Goal: Use online tool/utility: Utilize a website feature to perform a specific function

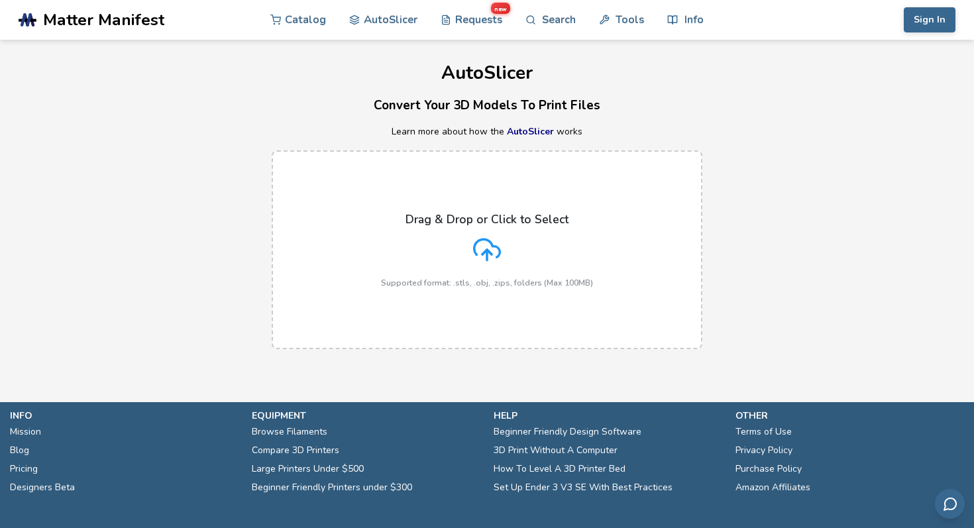
click at [522, 262] on div "Drag & Drop or Click to Select Supported format: .stls, .obj, .zips, folders (M…" at bounding box center [487, 250] width 212 height 75
click at [0, 0] on input "Drag & Drop or Click to Select Supported format: .stls, .obj, .zips, folders (M…" at bounding box center [0, 0] width 0 height 0
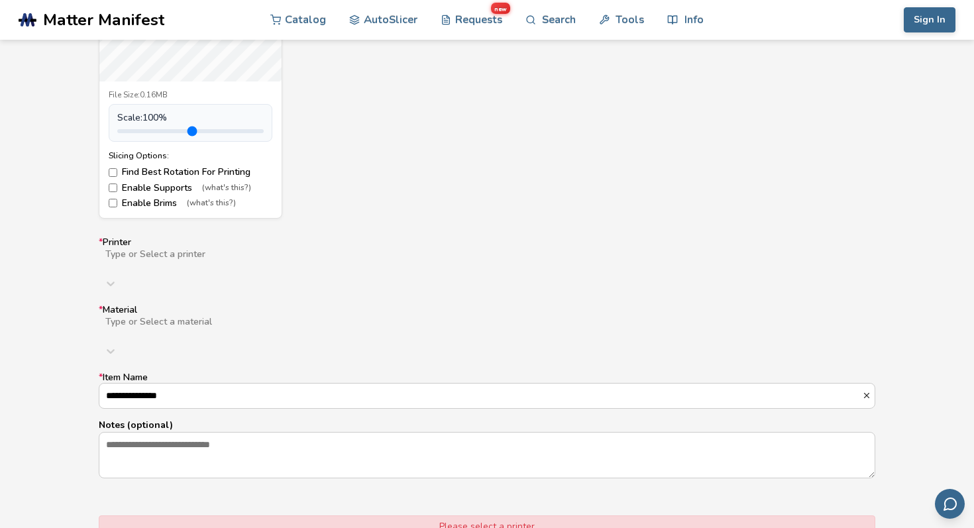
scroll to position [672, 0]
click at [283, 260] on div at bounding box center [315, 264] width 422 height 11
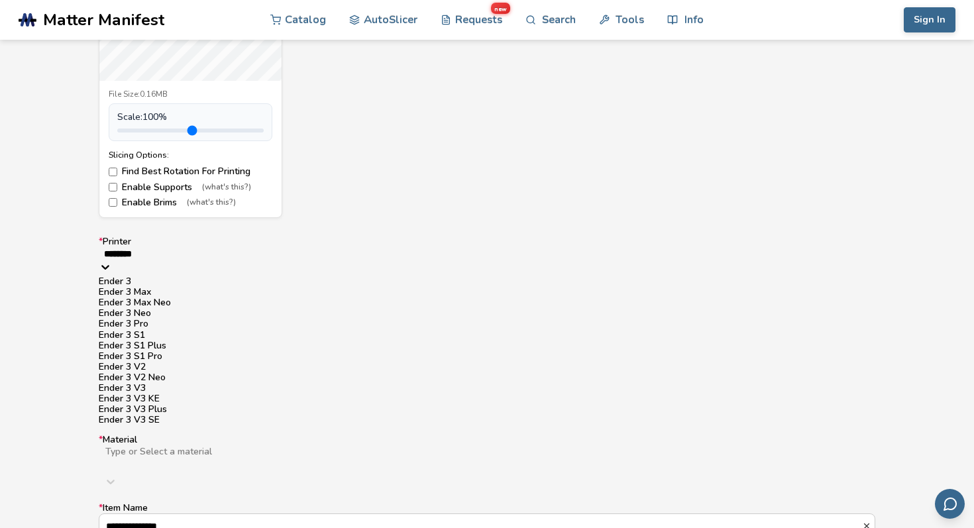
type input "*******"
click at [251, 425] on div "Ender 3 V3 SE" at bounding box center [487, 420] width 776 height 11
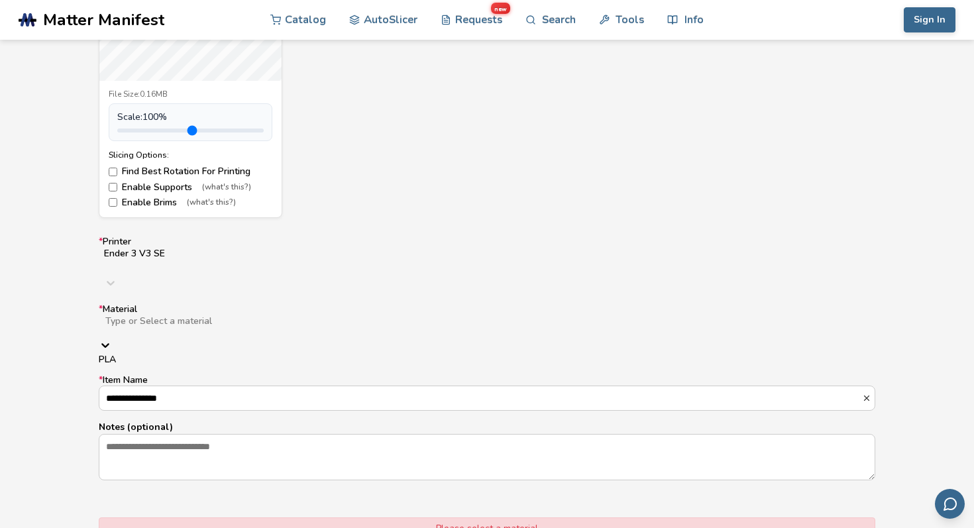
click at [297, 327] on div at bounding box center [314, 332] width 421 height 11
click at [285, 354] on div "PLA" at bounding box center [487, 359] width 776 height 11
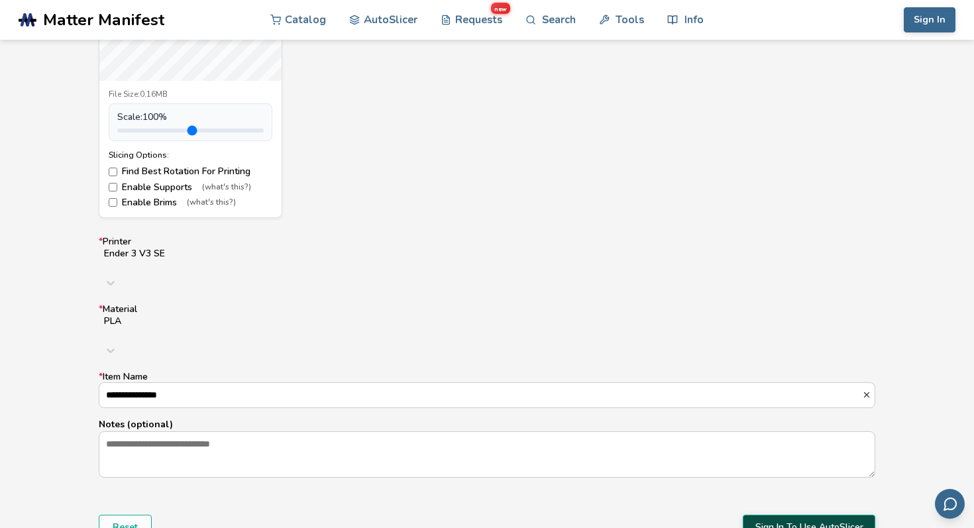
click at [817, 515] on button "Sign In To Use AutoSlicer" at bounding box center [808, 527] width 132 height 25
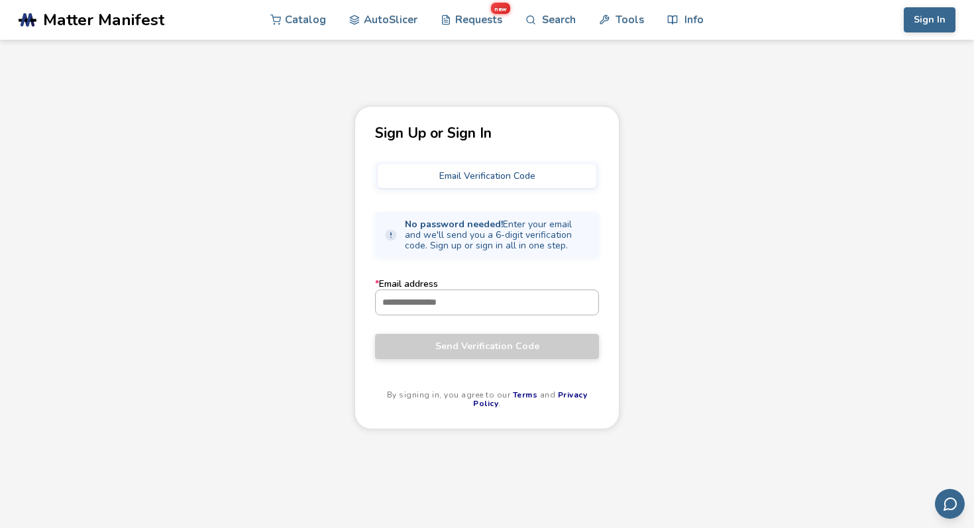
click at [522, 292] on input "* Email address" at bounding box center [487, 302] width 223 height 24
type input "**********"
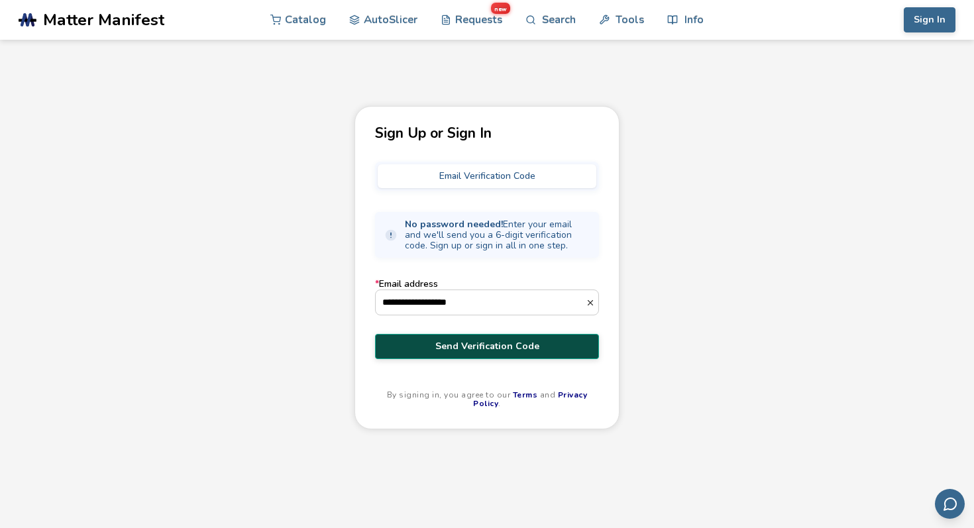
click at [531, 348] on span "Send Verification Code" at bounding box center [487, 346] width 204 height 11
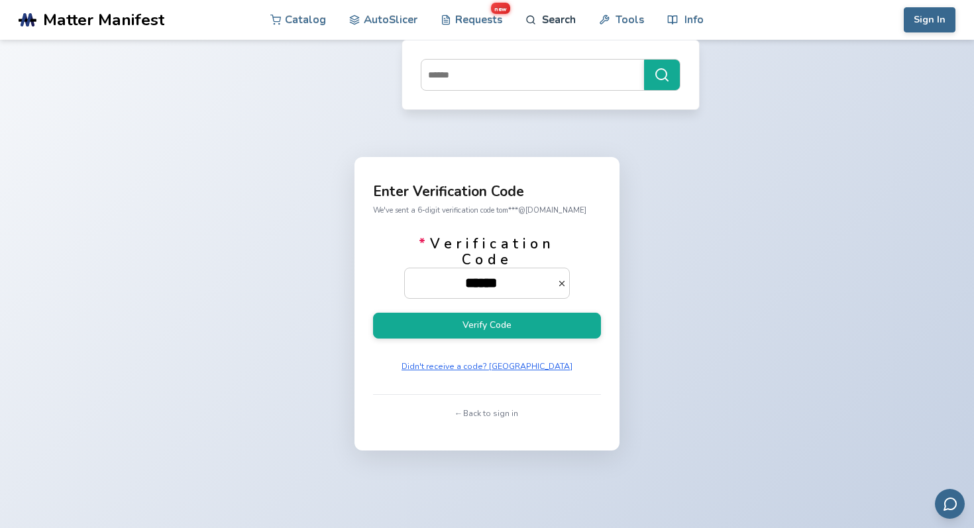
type input "******"
click at [373, 313] on button "Verify Code" at bounding box center [487, 326] width 228 height 26
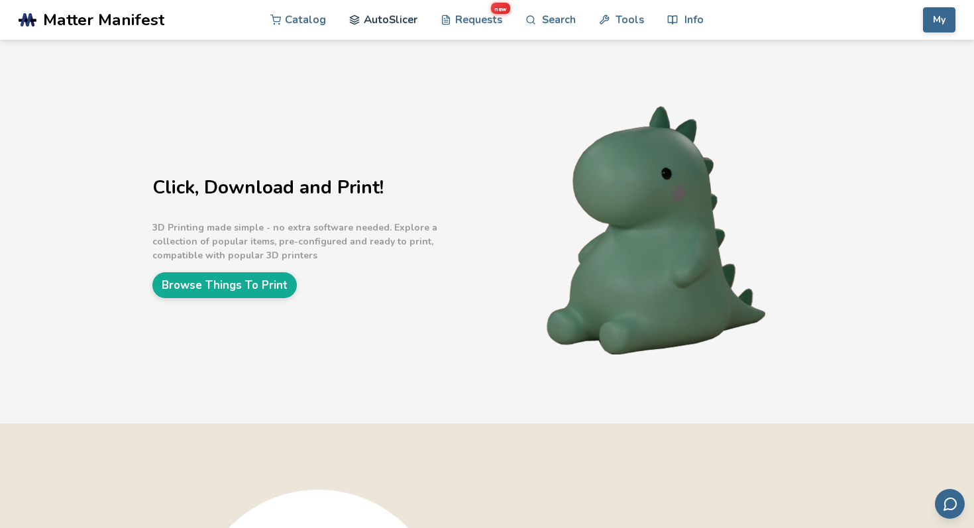
click at [393, 29] on link "AutoSlicer" at bounding box center [383, 20] width 68 height 40
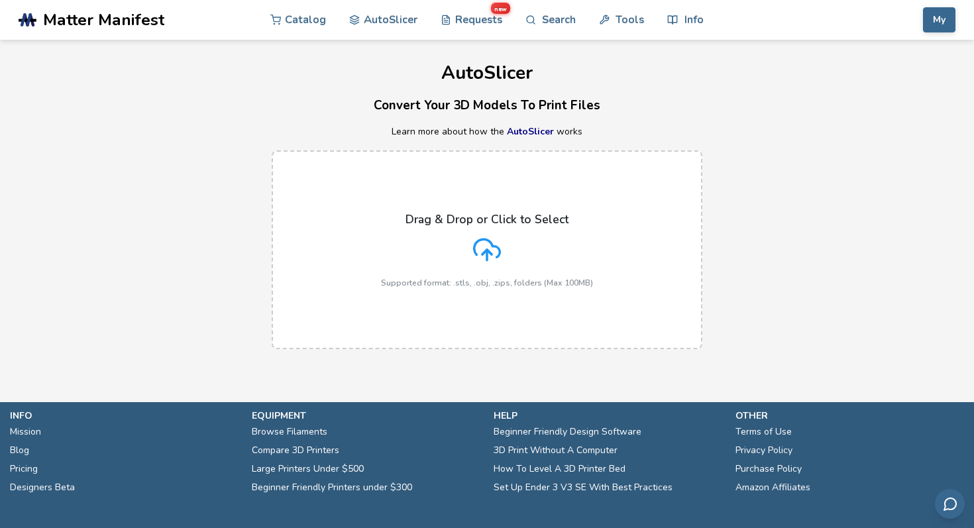
click at [484, 239] on icon at bounding box center [487, 248] width 26 height 18
click at [0, 0] on input "Drag & Drop or Click to Select Supported format: .stls, .obj, .zips, folders (M…" at bounding box center [0, 0] width 0 height 0
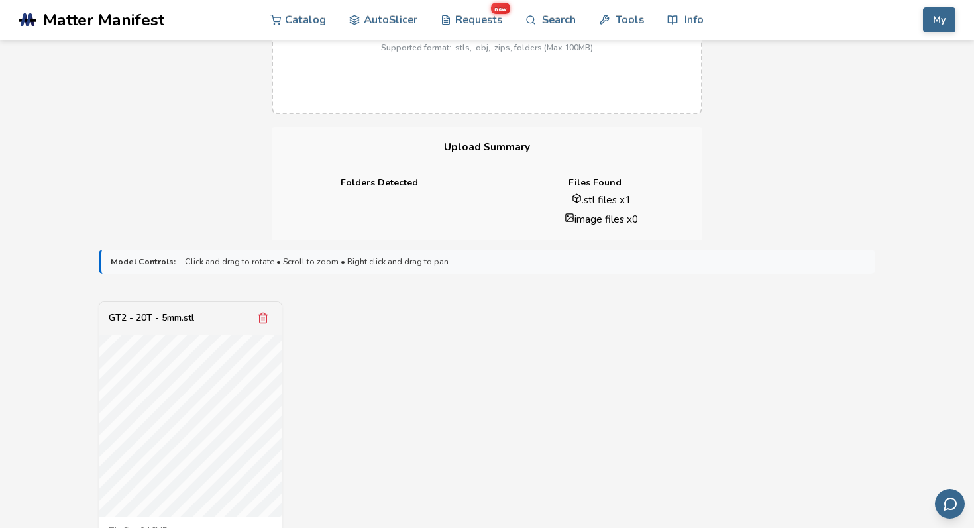
scroll to position [227, 0]
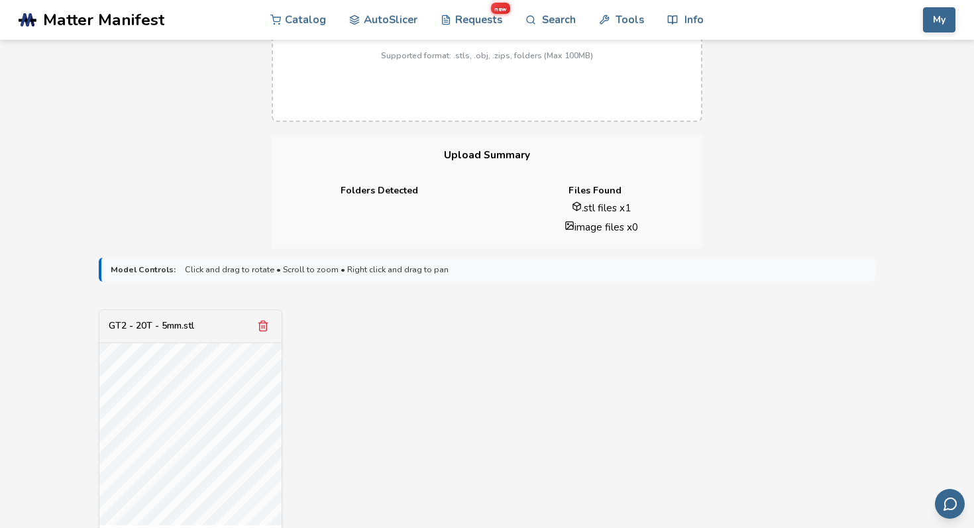
click at [262, 316] on div "GT2 - 20T - 5mm.stl" at bounding box center [190, 326] width 182 height 33
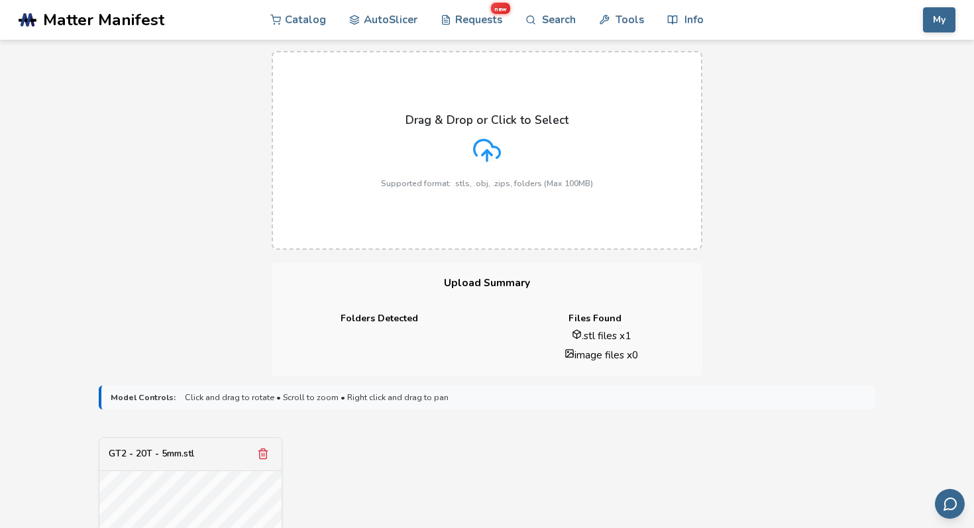
scroll to position [88, 0]
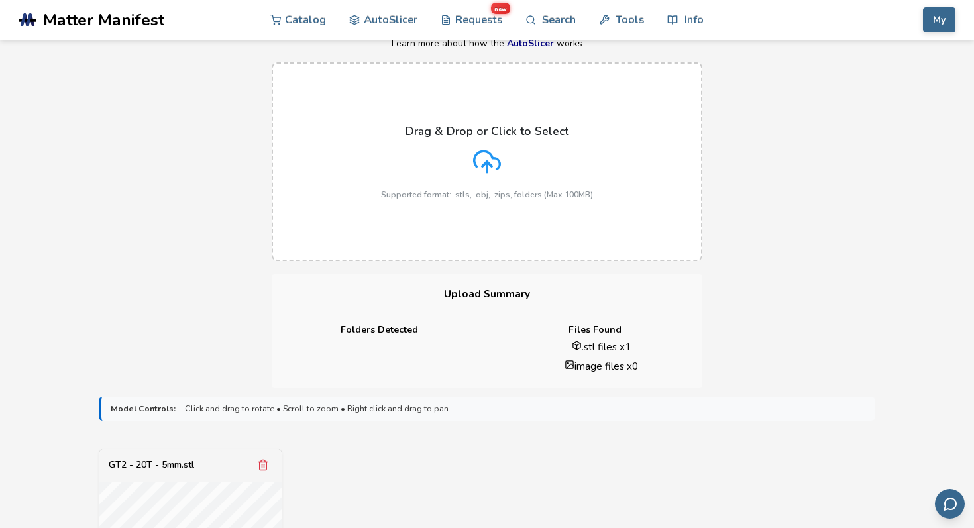
click at [442, 175] on div "Drag & Drop or Click to Select Supported format: .stls, .obj, .zips, folders (M…" at bounding box center [487, 162] width 212 height 75
click at [0, 0] on input "Drag & Drop or Click to Select Supported format: .stls, .obj, .zips, folders (M…" at bounding box center [0, 0] width 0 height 0
click at [588, 168] on div "Drag & Drop or Click to Select Supported format: .stls, .obj, .zips, folders (M…" at bounding box center [487, 162] width 212 height 75
click at [0, 0] on input "Drag & Drop or Click to Select Supported format: .stls, .obj, .zips, folders (M…" at bounding box center [0, 0] width 0 height 0
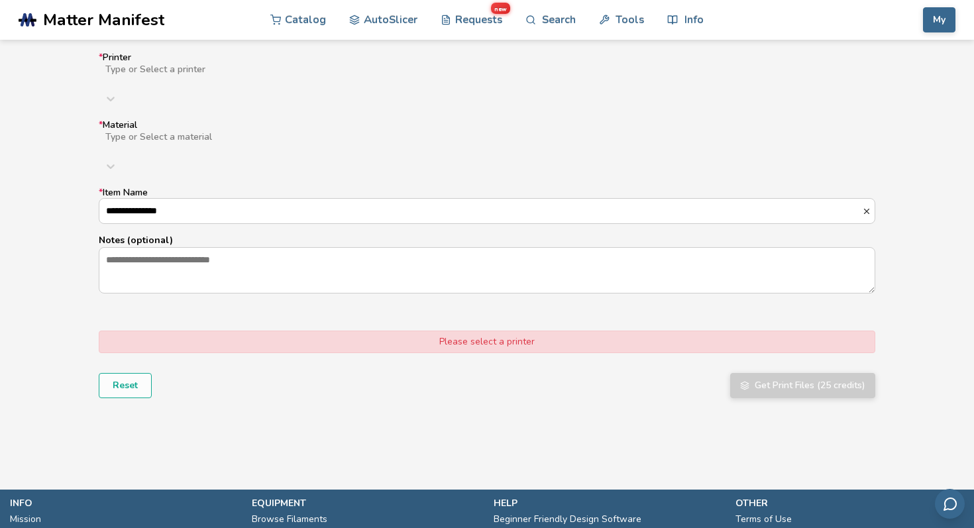
scroll to position [1211, 0]
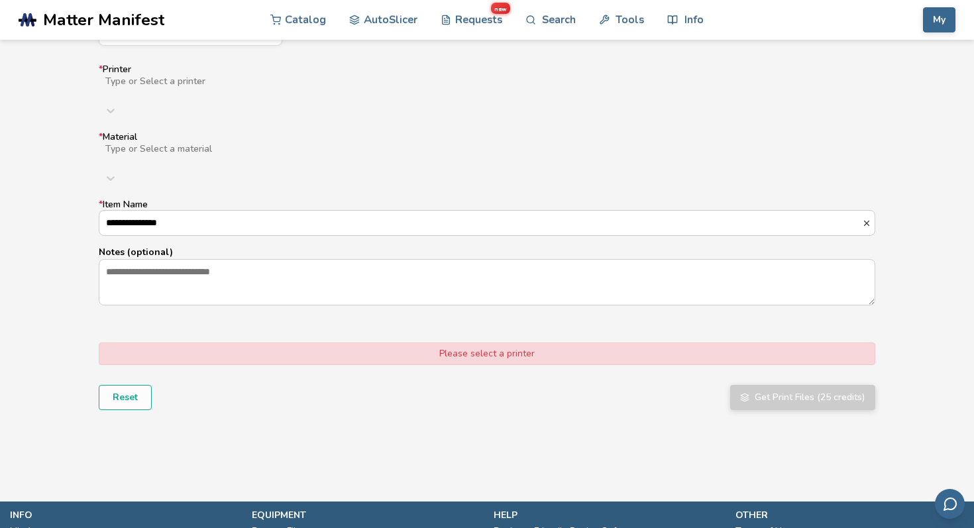
click at [494, 91] on div at bounding box center [315, 92] width 422 height 11
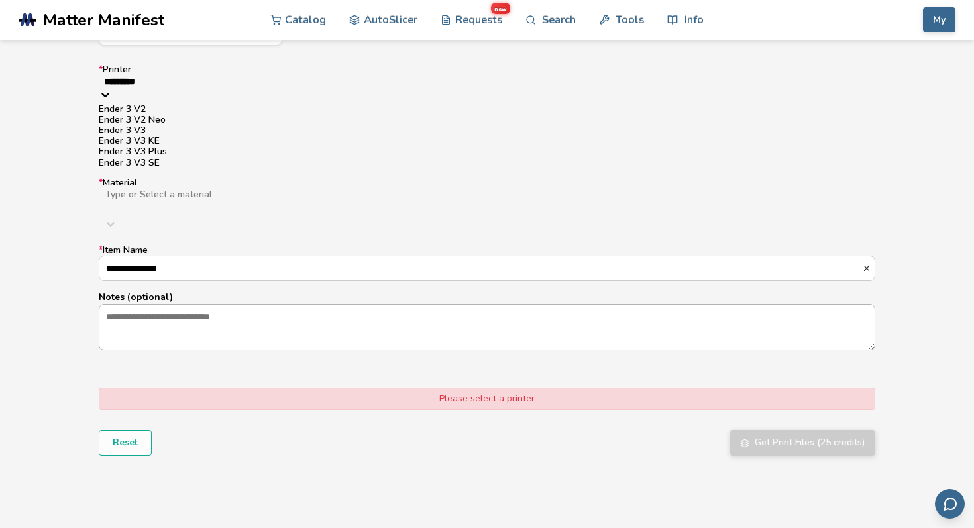
type input "**********"
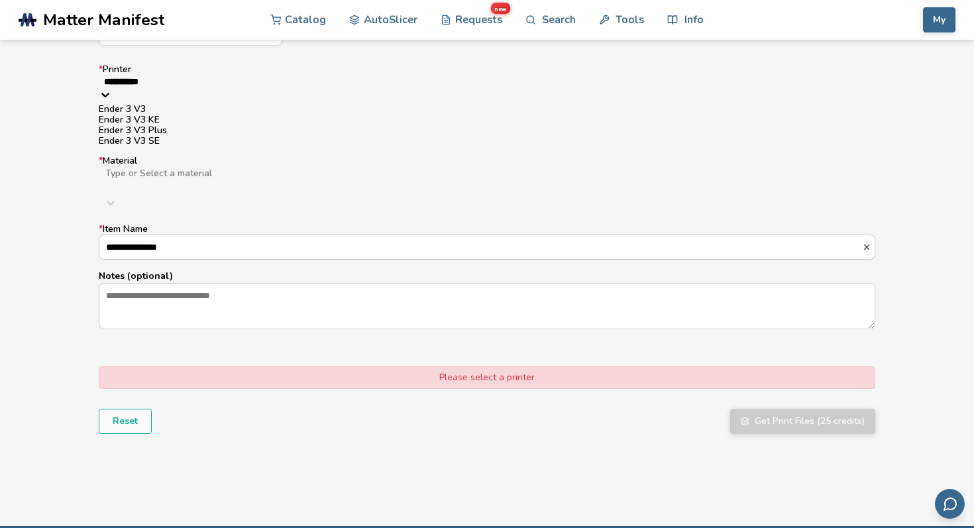
click at [368, 146] on div "Ender 3 V3 SE" at bounding box center [487, 141] width 776 height 11
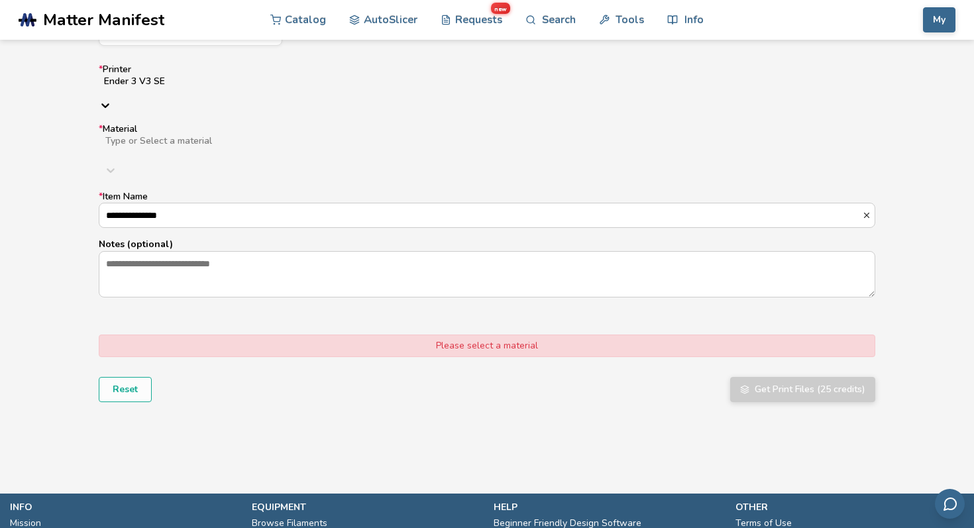
click at [391, 145] on div "**********" at bounding box center [487, 180] width 776 height 233
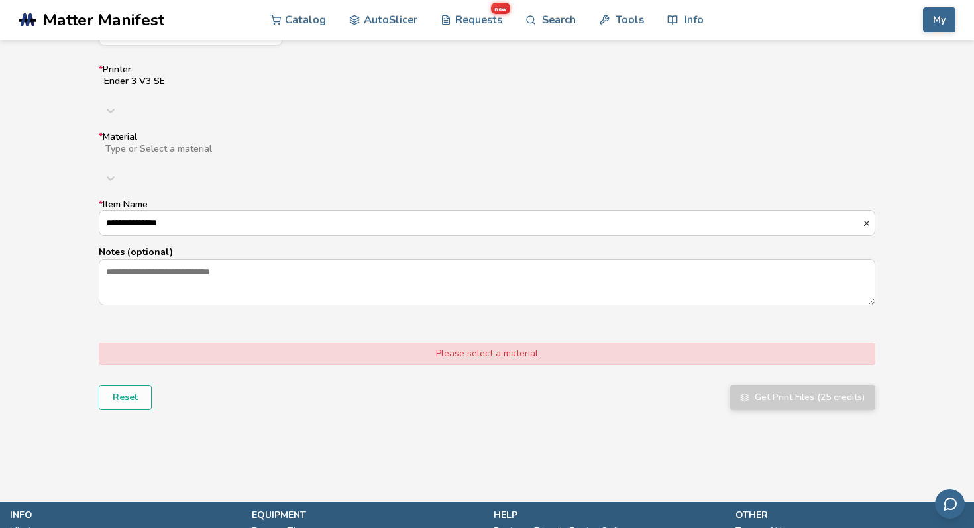
click at [403, 154] on div at bounding box center [314, 159] width 421 height 11
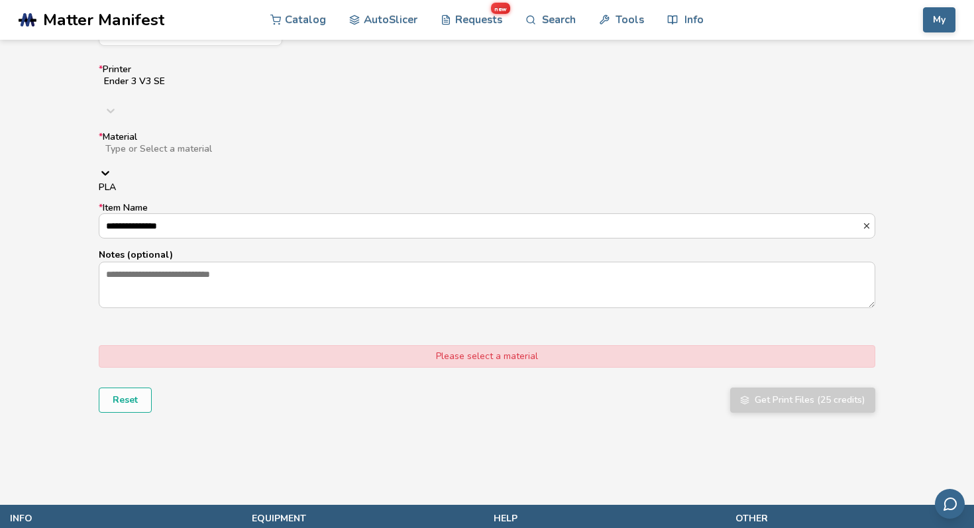
click at [403, 150] on div "**********" at bounding box center [487, 186] width 776 height 244
click at [408, 154] on div at bounding box center [314, 159] width 421 height 11
click at [400, 182] on div "PLA" at bounding box center [487, 187] width 776 height 11
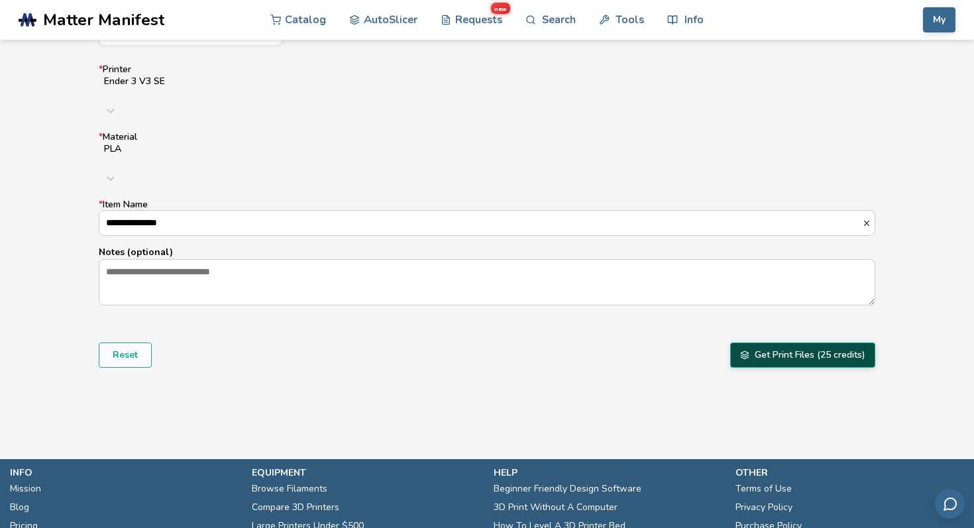
click at [778, 342] on button "Get Print Files (25 credits)" at bounding box center [802, 354] width 145 height 25
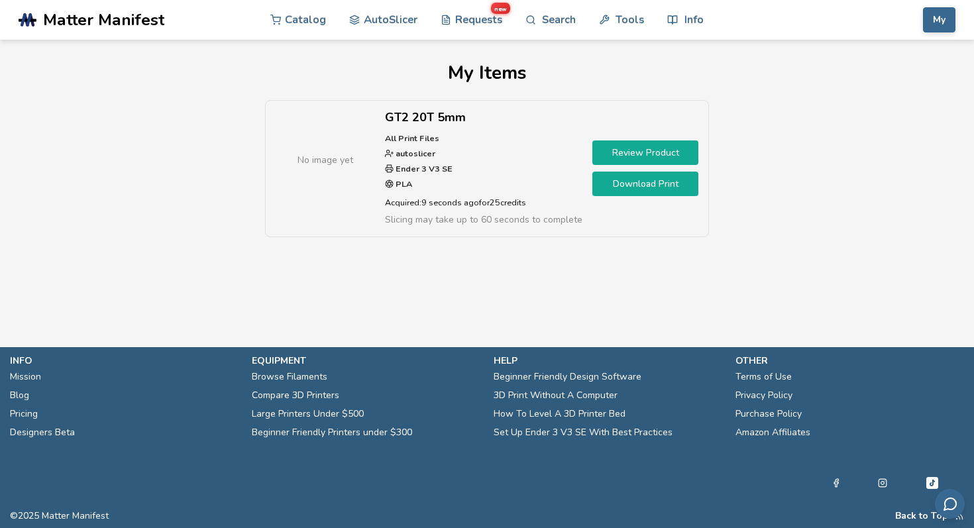
click at [638, 190] on link "Download Print" at bounding box center [645, 184] width 106 height 25
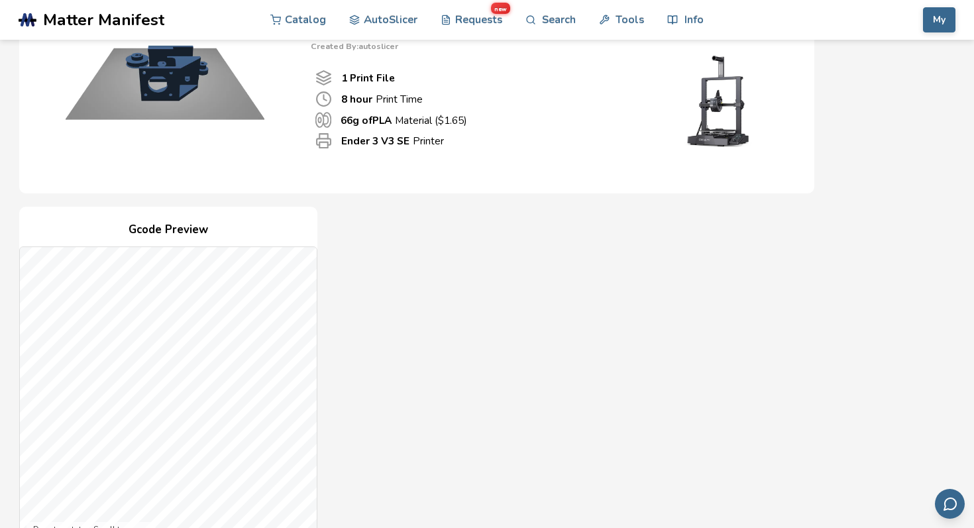
scroll to position [132, 0]
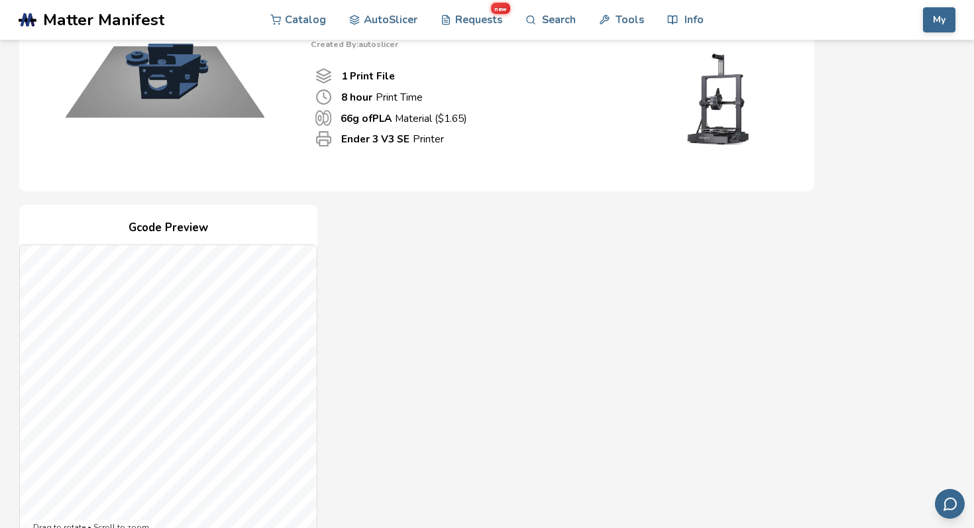
click at [230, 179] on div "GT2 20T 5mm All Print Files Created By: autoslicer 1 Print File 8 hour Print Ti…" at bounding box center [416, 78] width 795 height 228
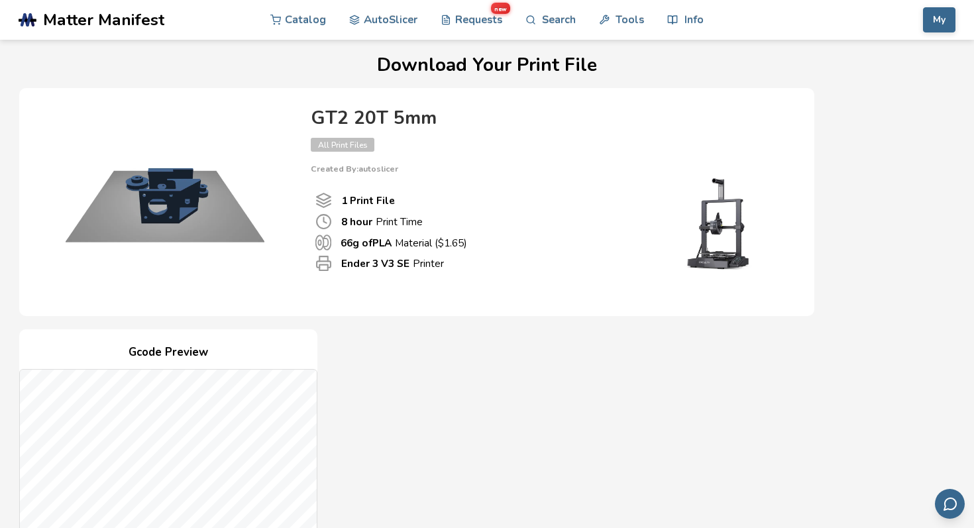
scroll to position [10, 0]
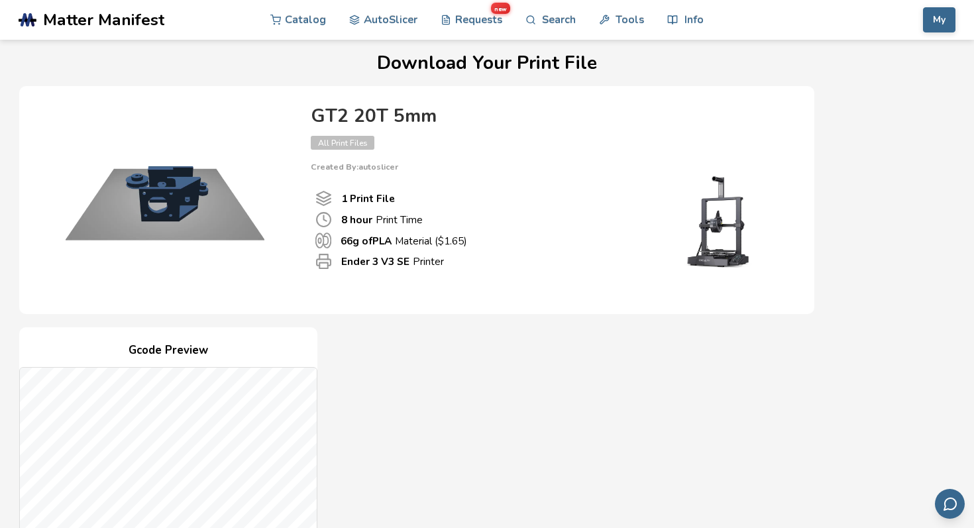
click at [278, 130] on img at bounding box center [164, 198] width 265 height 199
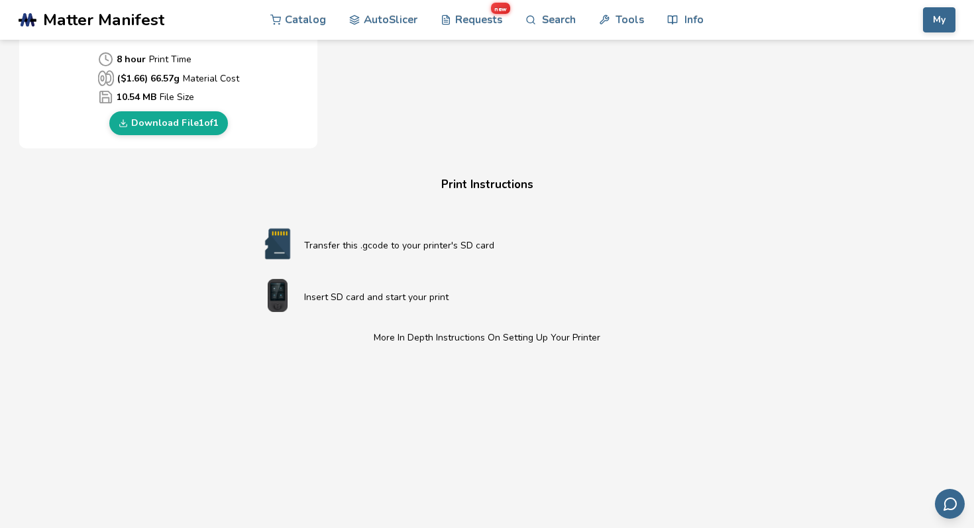
scroll to position [533, 0]
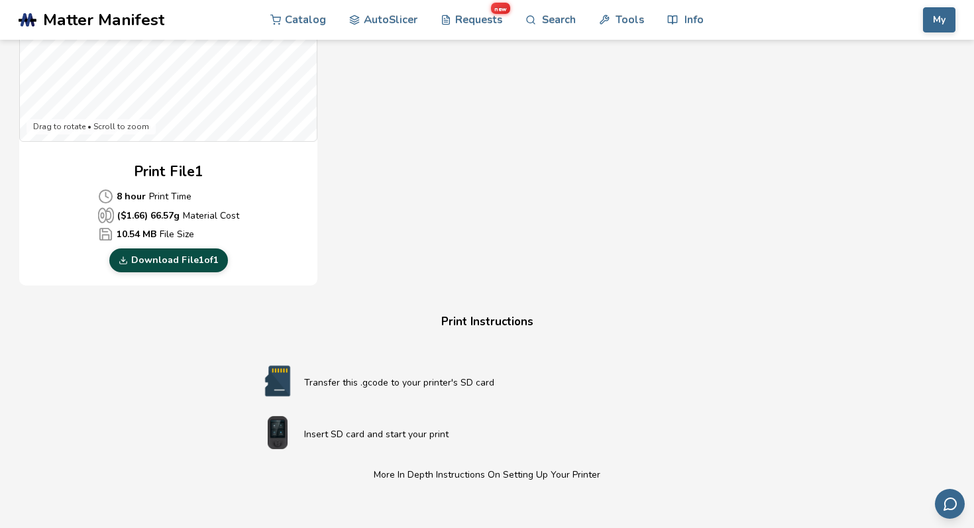
click at [203, 269] on link "Download File 1 of 1" at bounding box center [168, 260] width 119 height 24
